Goal: Task Accomplishment & Management: Complete application form

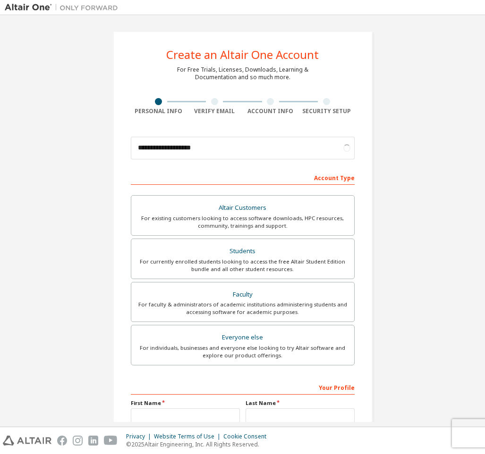
type input "**********"
click at [293, 176] on div "Account Type" at bounding box center [243, 177] width 224 height 15
click at [307, 171] on div "Account Type" at bounding box center [243, 177] width 224 height 15
click at [323, 178] on div "Account Type" at bounding box center [243, 177] width 224 height 15
click at [249, 255] on div "Students" at bounding box center [242, 251] width 211 height 13
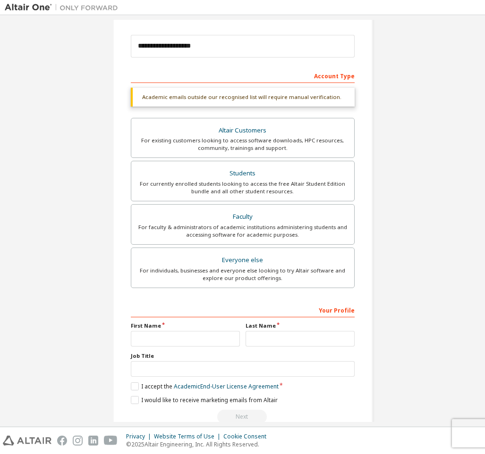
scroll to position [123, 0]
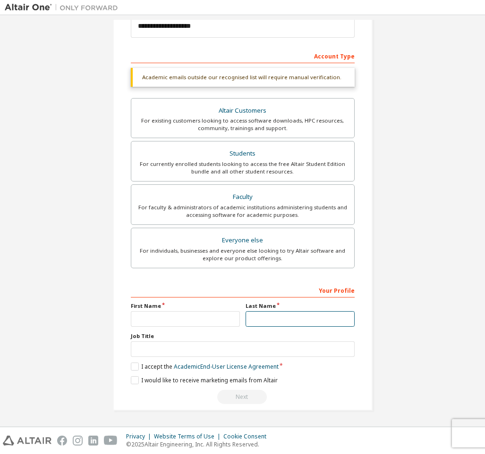
click at [264, 313] on input "text" at bounding box center [299, 319] width 109 height 16
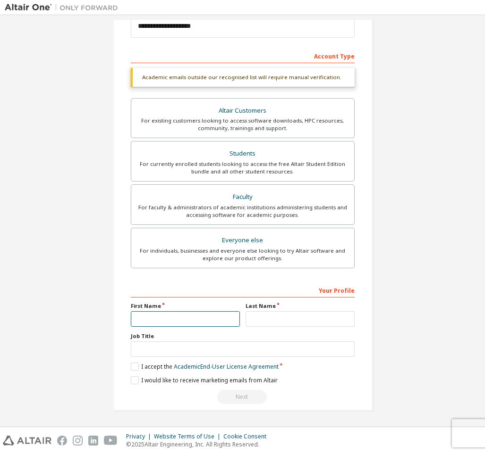
click at [194, 319] on input "text" at bounding box center [185, 319] width 109 height 16
type input "*****"
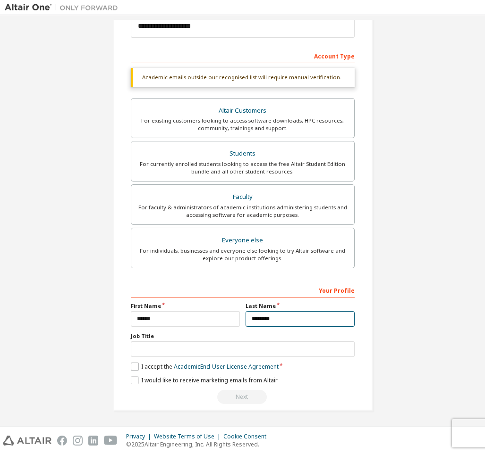
type input "********"
click at [136, 366] on label "I accept the Academic End-User License Agreement" at bounding box center [205, 367] width 148 height 8
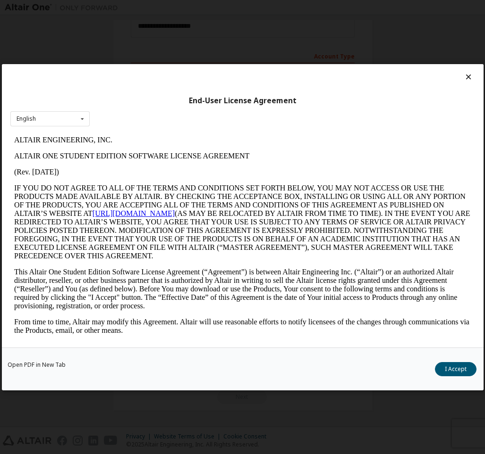
scroll to position [0, 0]
click at [447, 365] on button "I Accept" at bounding box center [456, 369] width 42 height 14
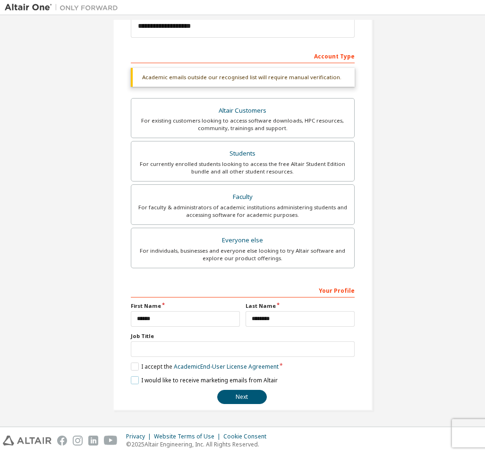
click at [134, 380] on label "I would like to receive marketing emails from Altair" at bounding box center [204, 381] width 147 height 8
click at [237, 397] on button "Next" at bounding box center [242, 397] width 50 height 14
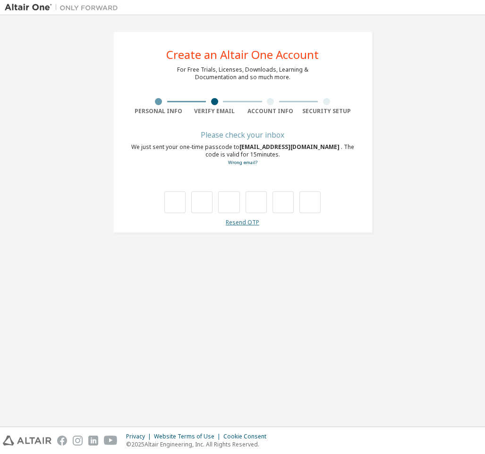
click at [240, 224] on link "Resend OTP" at bounding box center [243, 222] width 34 height 8
